Goal: Information Seeking & Learning: Learn about a topic

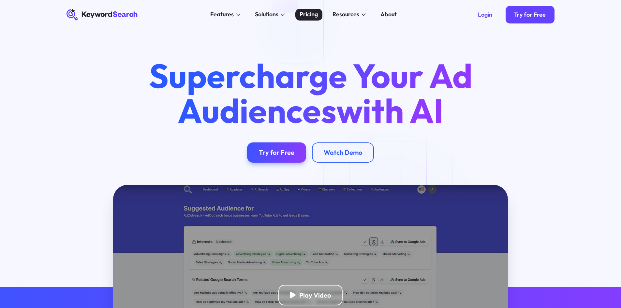
click at [312, 14] on div "Pricing" at bounding box center [309, 14] width 18 height 9
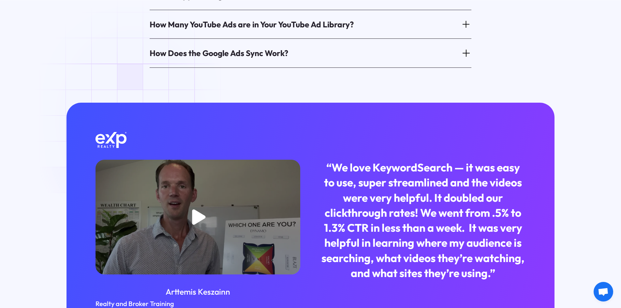
scroll to position [620, 0]
